Goal: Task Accomplishment & Management: Manage account settings

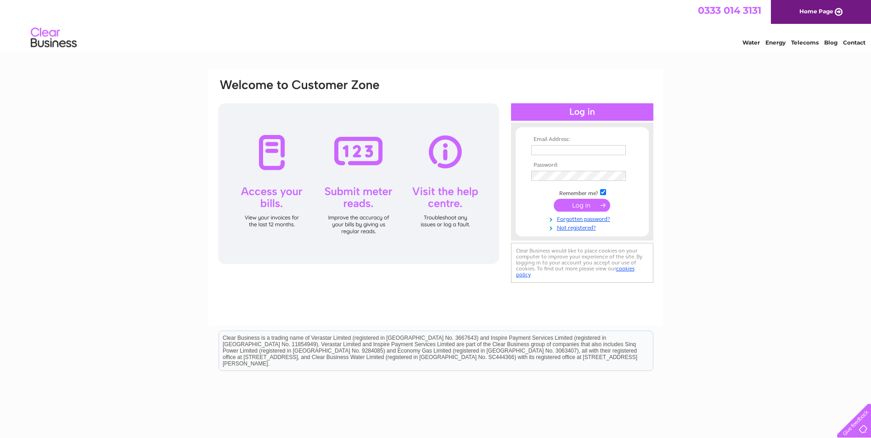
type input "melanie@melbarry.co.uk"
click at [596, 204] on input "submit" at bounding box center [582, 205] width 56 height 13
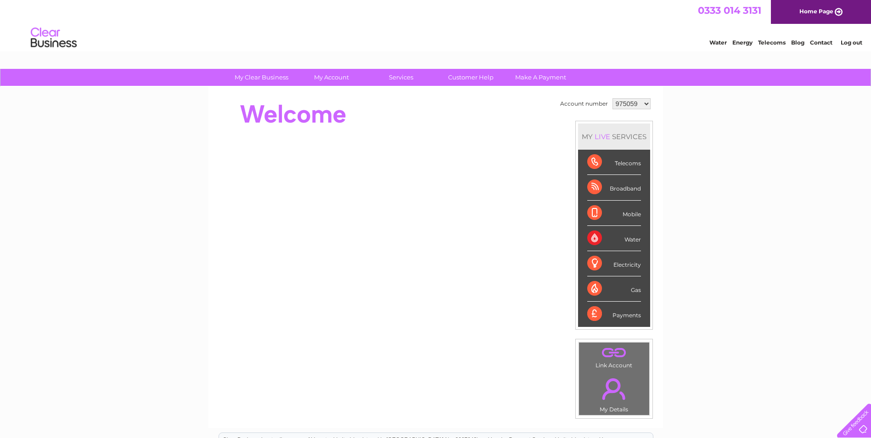
click at [645, 102] on select "975059 1116065" at bounding box center [631, 103] width 38 height 11
select select "1116065"
click at [612, 98] on select "975059 1116065" at bounding box center [631, 103] width 38 height 11
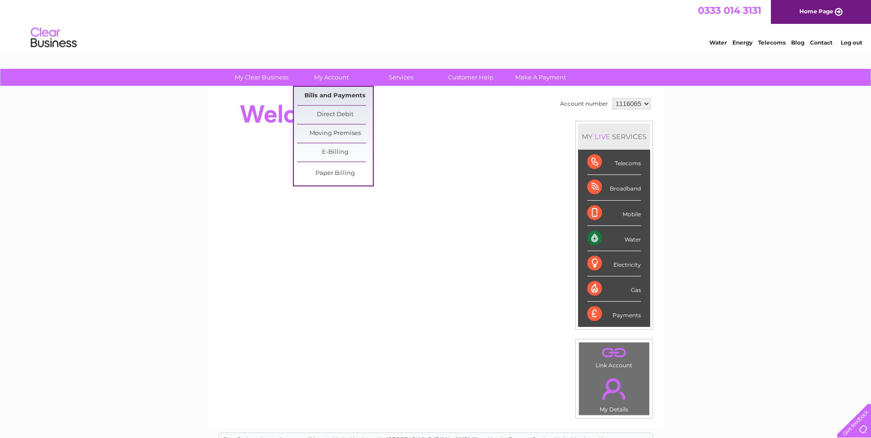
click at [329, 95] on link "Bills and Payments" at bounding box center [335, 96] width 76 height 18
click at [314, 99] on link "Bills and Payments" at bounding box center [335, 96] width 76 height 18
click at [343, 95] on link "Bills and Payments" at bounding box center [335, 96] width 76 height 18
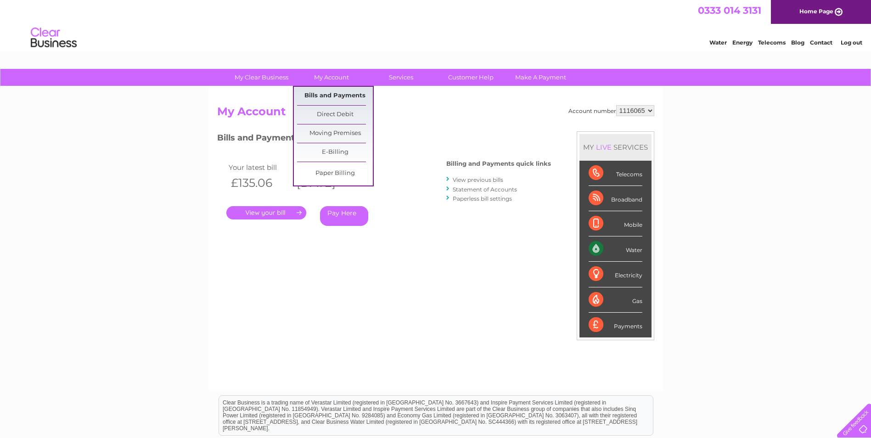
click at [340, 98] on link "Bills and Payments" at bounding box center [335, 96] width 76 height 18
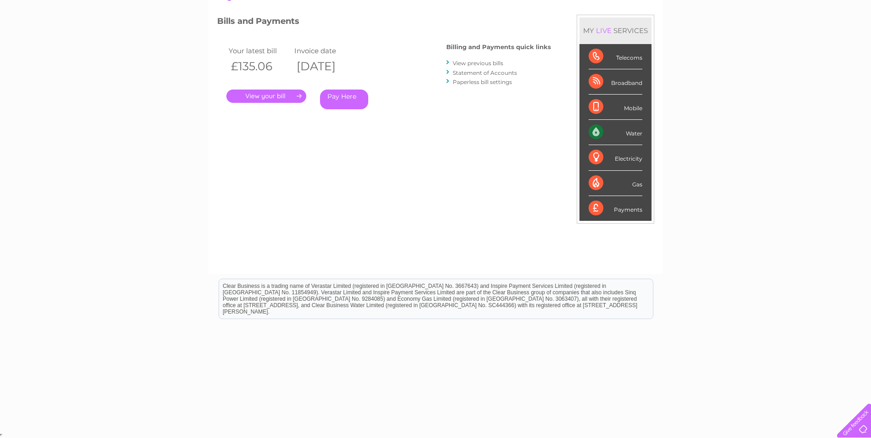
scroll to position [25, 0]
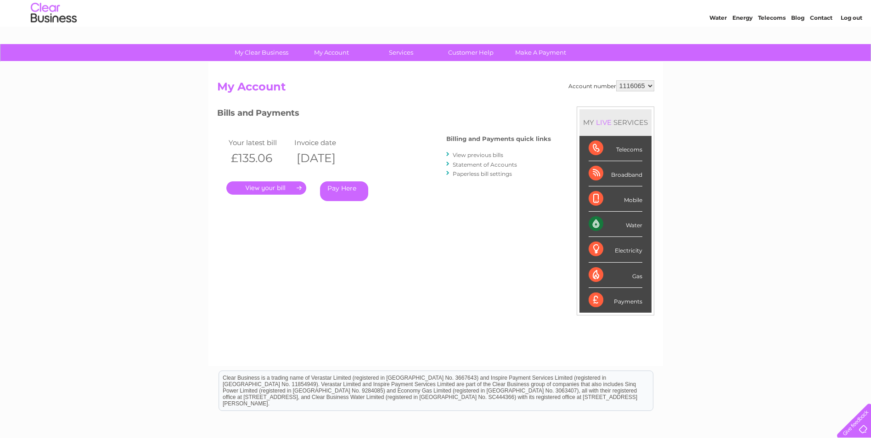
drag, startPoint x: 294, startPoint y: 186, endPoint x: 302, endPoint y: 187, distance: 7.8
click at [294, 187] on link "." at bounding box center [266, 187] width 80 height 13
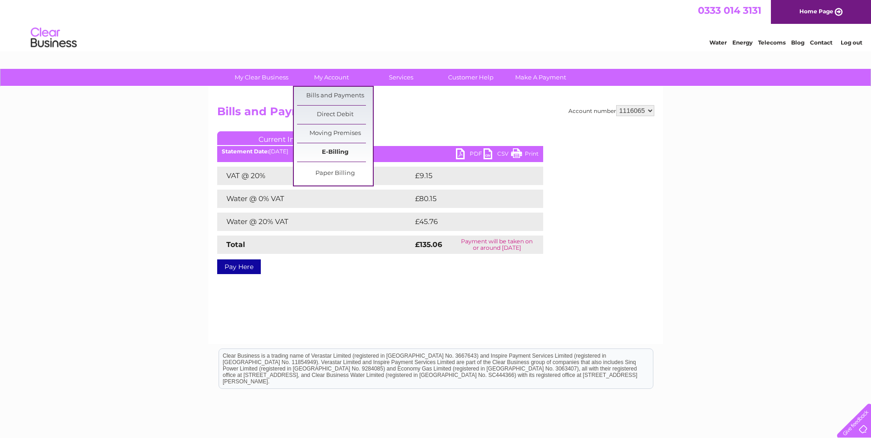
click at [333, 152] on link "E-Billing" at bounding box center [335, 152] width 76 height 18
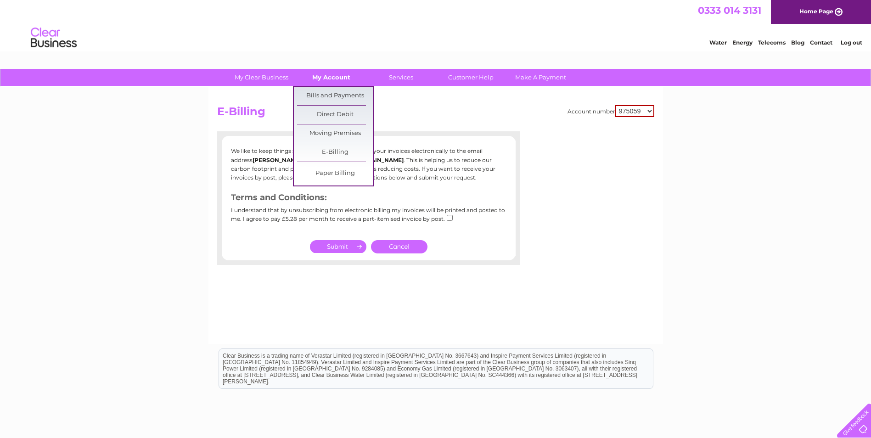
click at [341, 78] on link "My Account" at bounding box center [331, 77] width 76 height 17
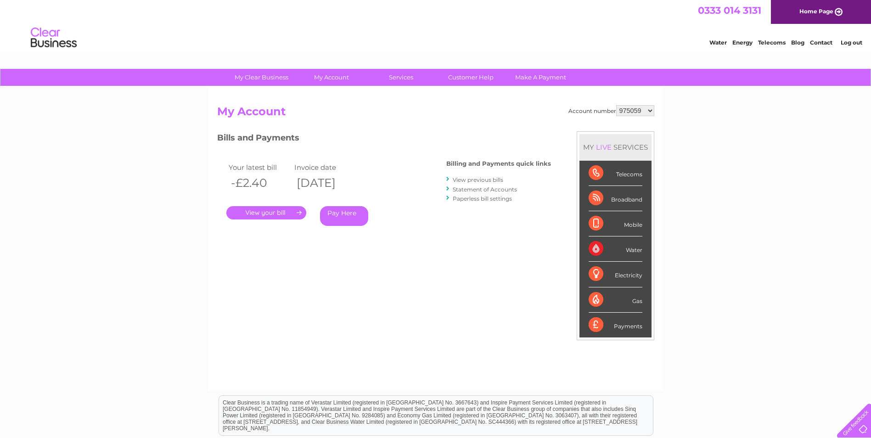
click at [649, 111] on select "975059 1116065" at bounding box center [635, 110] width 38 height 11
select select "1116065"
click at [617, 105] on select "975059 1116065" at bounding box center [635, 110] width 38 height 11
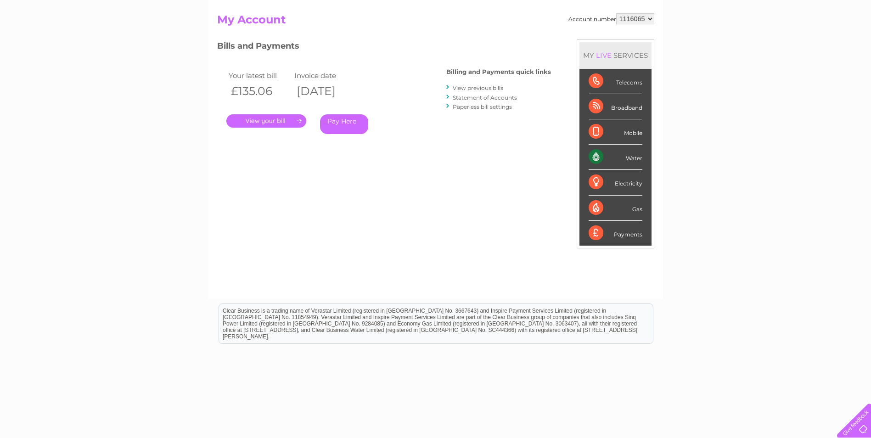
scroll to position [117, 0]
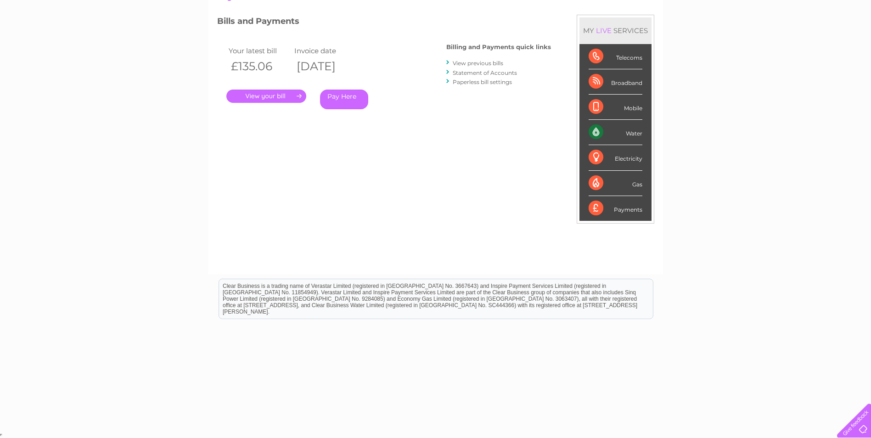
click at [484, 62] on link "View previous bills" at bounding box center [478, 63] width 50 height 7
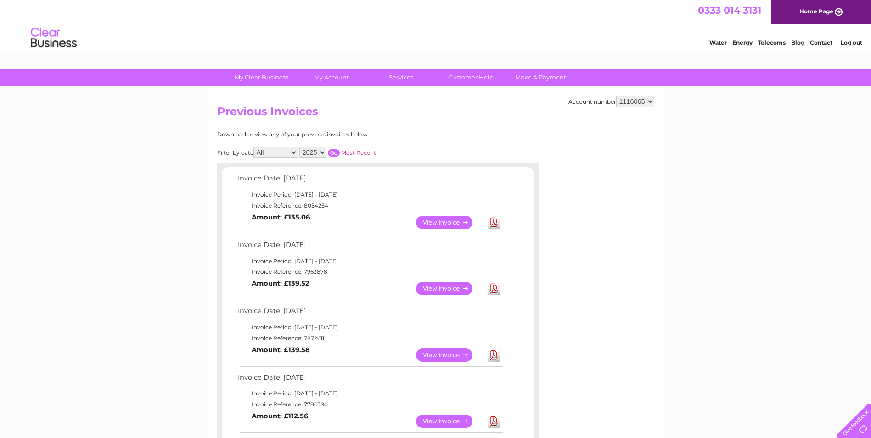
click at [650, 101] on select "975059 1116065" at bounding box center [635, 101] width 38 height 11
select select "975059"
click at [617, 96] on select "975059 1116065" at bounding box center [635, 101] width 38 height 11
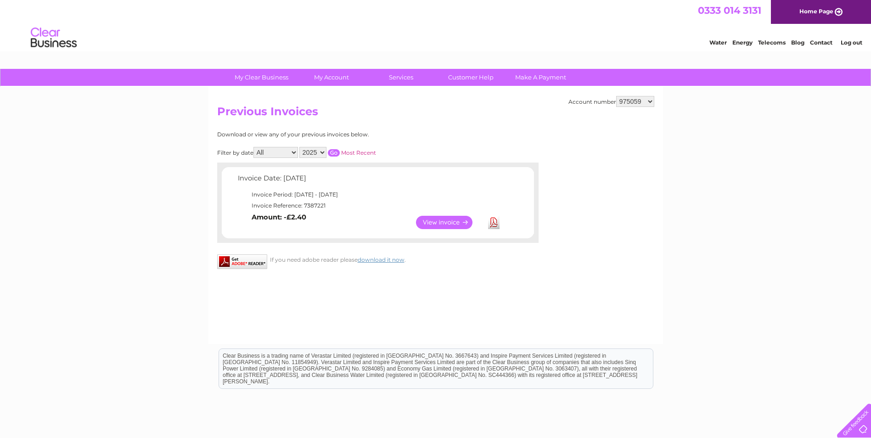
click at [295, 153] on select "All January February March April May June July August September October Novembe…" at bounding box center [275, 152] width 45 height 11
select select "7"
click at [254, 147] on select "All January February March April May June July August September October Novembe…" at bounding box center [275, 152] width 45 height 11
drag, startPoint x: 359, startPoint y: 151, endPoint x: 375, endPoint y: 151, distance: 15.6
click at [359, 151] on link "Most Recent" at bounding box center [358, 152] width 35 height 7
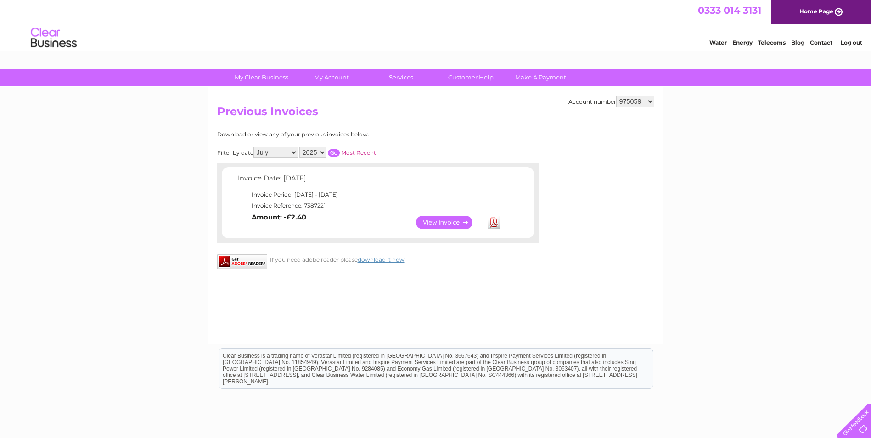
click at [339, 151] on input "button" at bounding box center [334, 152] width 12 height 7
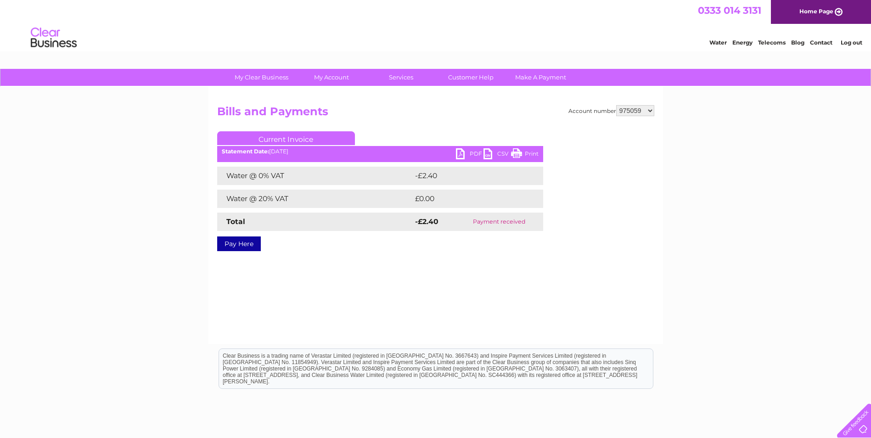
click at [647, 112] on select "975059 1116065" at bounding box center [635, 110] width 38 height 11
select select "1116065"
click at [617, 105] on select "975059 1116065" at bounding box center [635, 110] width 38 height 11
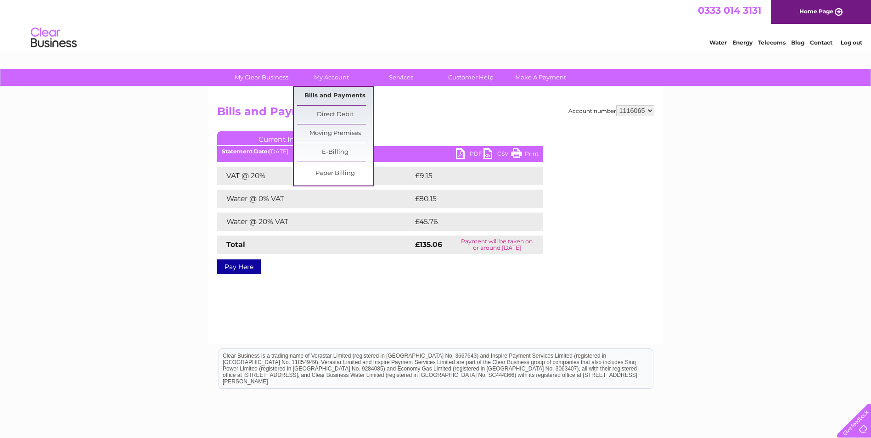
click at [327, 99] on link "Bills and Payments" at bounding box center [335, 96] width 76 height 18
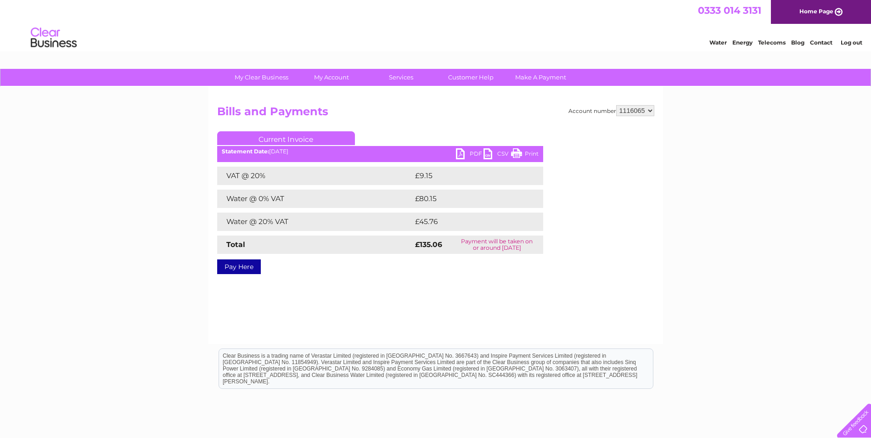
scroll to position [70, 0]
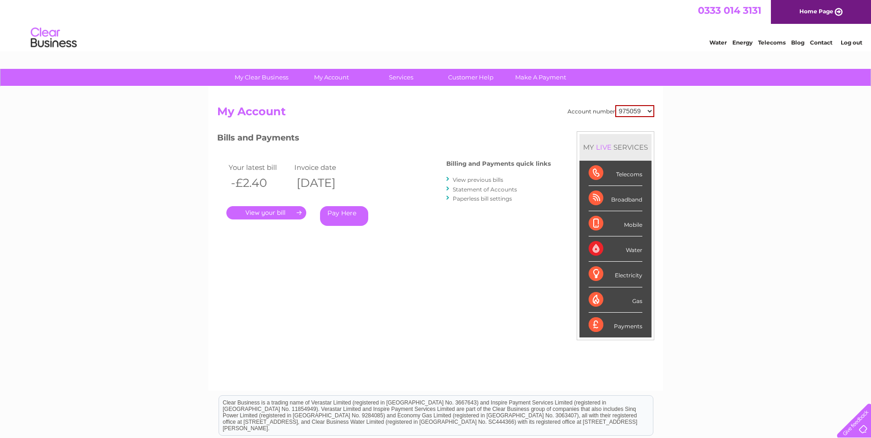
click at [649, 108] on select "975059 1116065" at bounding box center [634, 111] width 39 height 12
select select "1116065"
click at [616, 105] on select "975059 1116065" at bounding box center [634, 111] width 39 height 12
click at [485, 179] on link "View previous bills" at bounding box center [478, 179] width 50 height 7
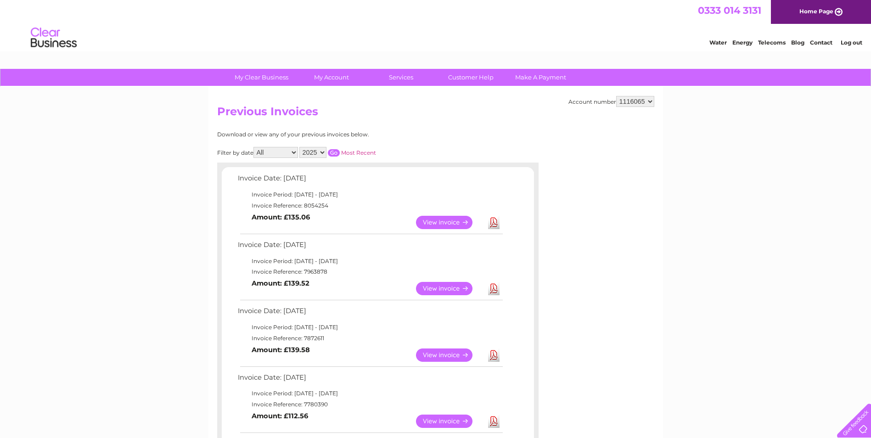
click at [451, 356] on link "View" at bounding box center [449, 354] width 67 height 13
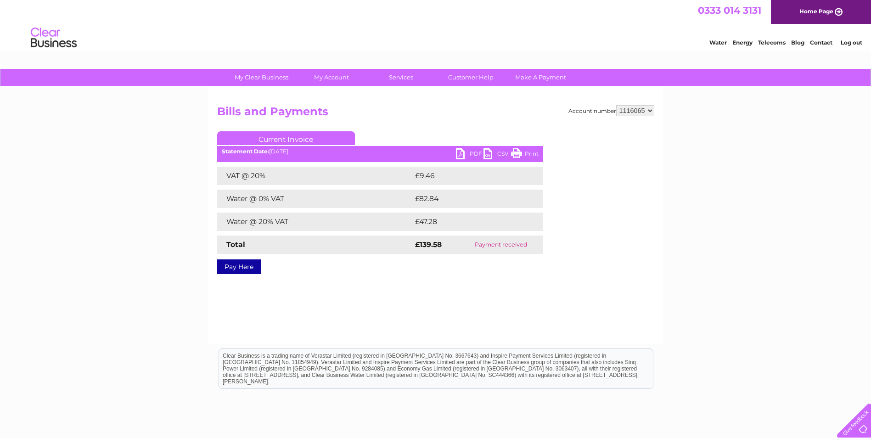
click at [475, 154] on link "PDF" at bounding box center [470, 154] width 28 height 13
click at [471, 154] on link "PDF" at bounding box center [470, 154] width 28 height 13
